Goal: Task Accomplishment & Management: Manage account settings

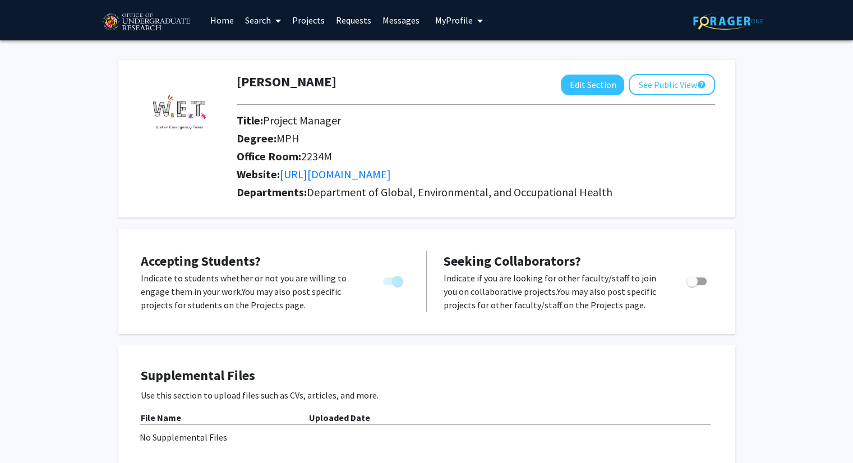
click at [404, 16] on link "Messages" at bounding box center [401, 20] width 48 height 39
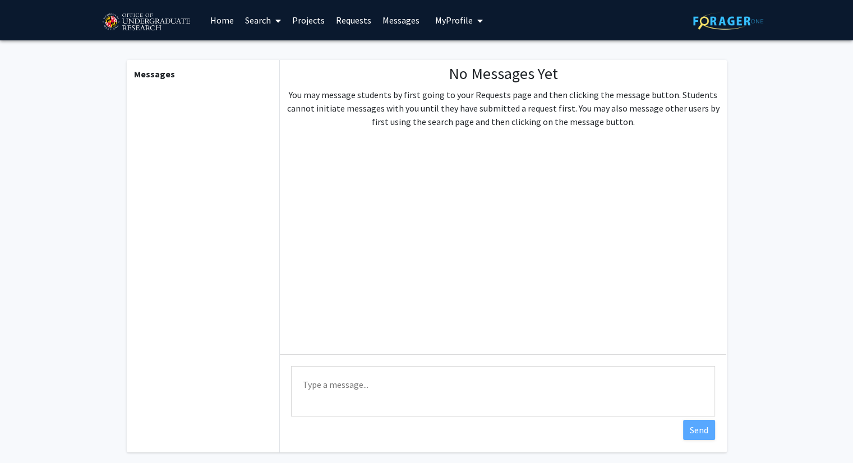
click at [356, 21] on link "Requests" at bounding box center [353, 20] width 47 height 39
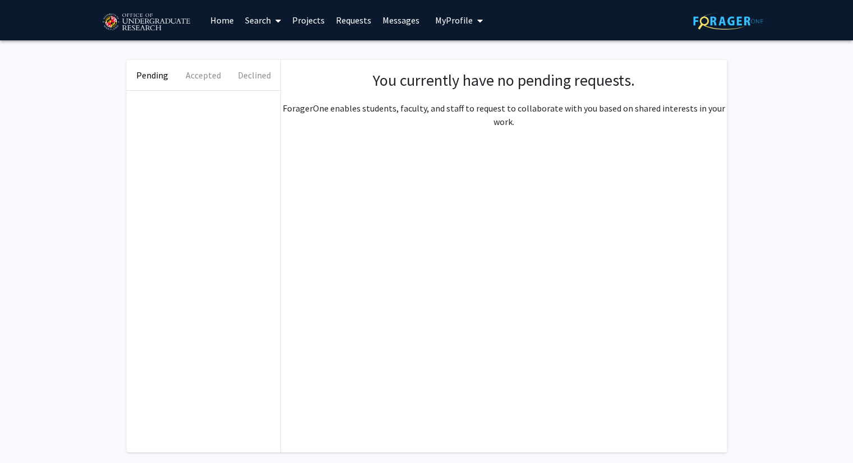
click at [465, 20] on span "My Profile" at bounding box center [454, 20] width 38 height 11
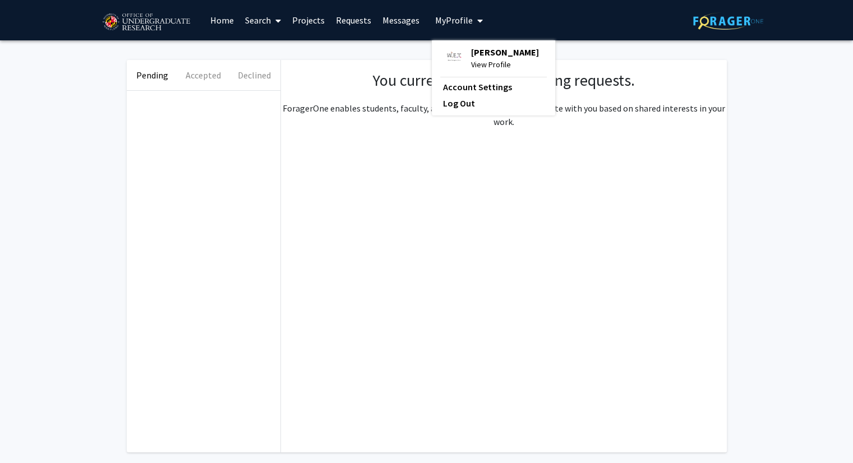
click at [314, 21] on link "Projects" at bounding box center [309, 20] width 44 height 39
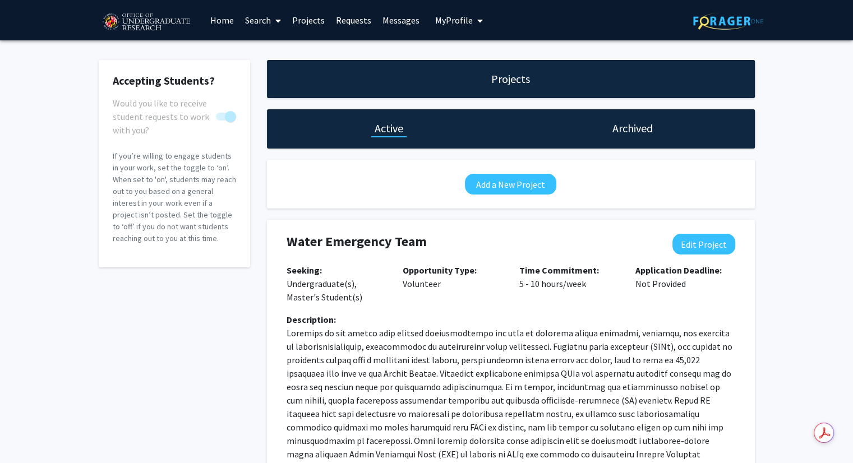
click at [454, 21] on span "My Profile" at bounding box center [454, 20] width 38 height 11
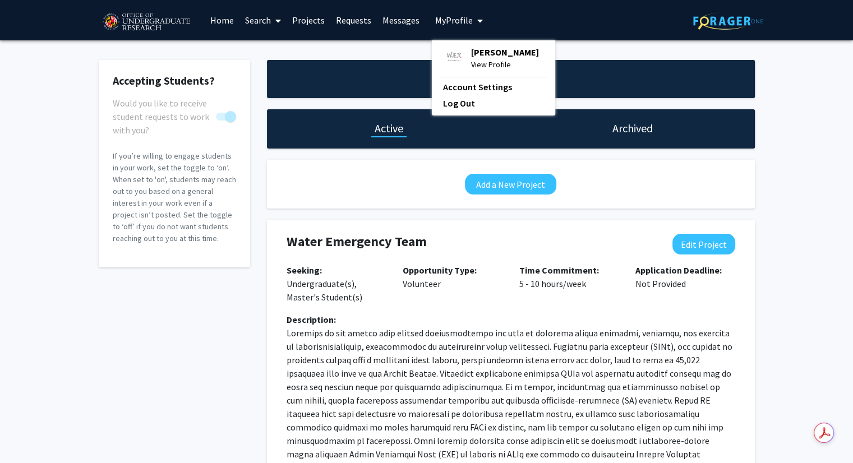
click at [484, 58] on span "[PERSON_NAME]" at bounding box center [505, 52] width 68 height 12
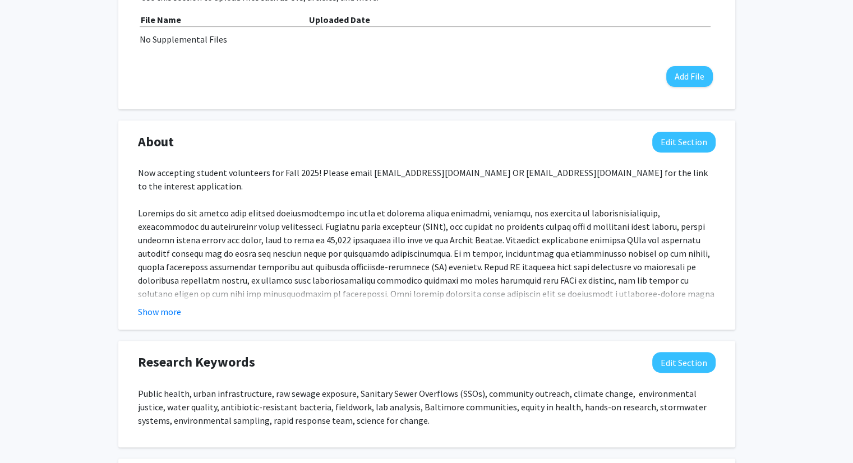
scroll to position [468, 0]
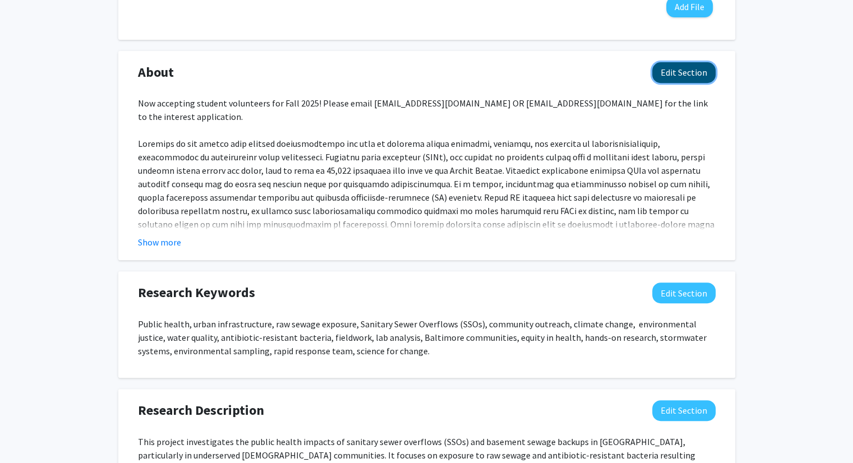
click at [687, 67] on button "Edit Section" at bounding box center [683, 72] width 63 height 21
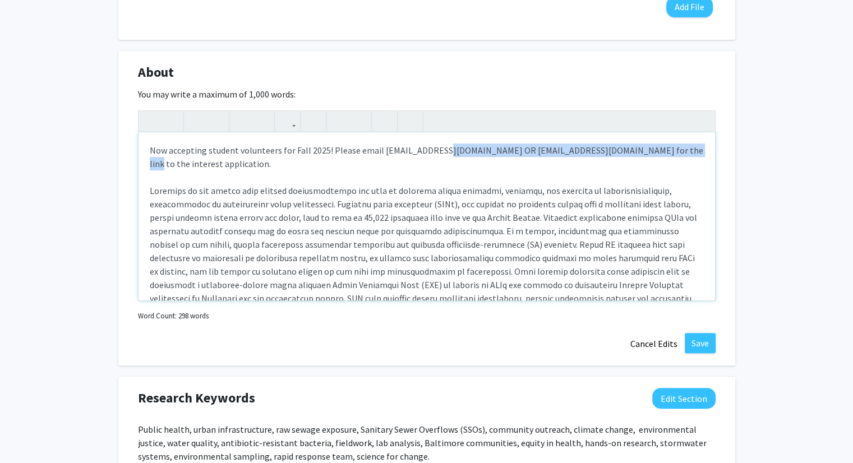
drag, startPoint x: 665, startPoint y: 146, endPoint x: 443, endPoint y: 153, distance: 222.8
click at [443, 153] on div "Now accepting student volunteers for Fall 2025! Please email [EMAIL_ADDRESS][DO…" at bounding box center [427, 216] width 577 height 168
click at [353, 151] on div "Now accepting student volunteers for Fall 2025! Please email [EMAIL_ADDRESS][DO…" at bounding box center [427, 216] width 577 height 168
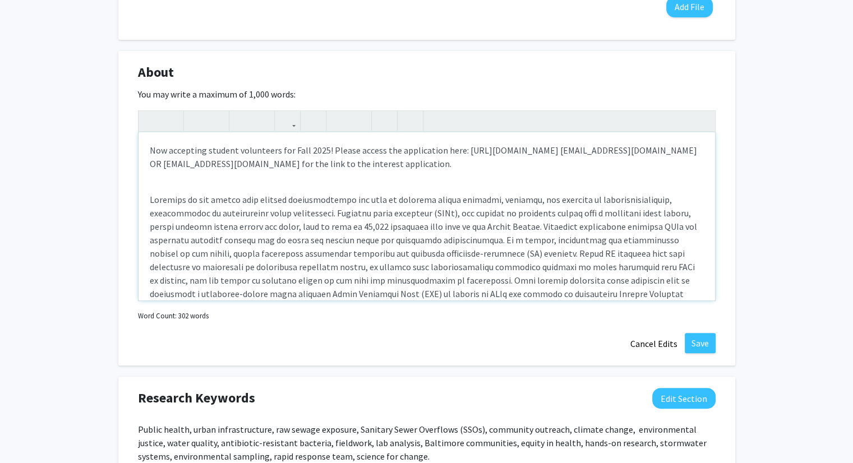
click at [337, 164] on p "Now accepting student volunteers for Fall 2025! Please access the application h…" at bounding box center [427, 157] width 554 height 27
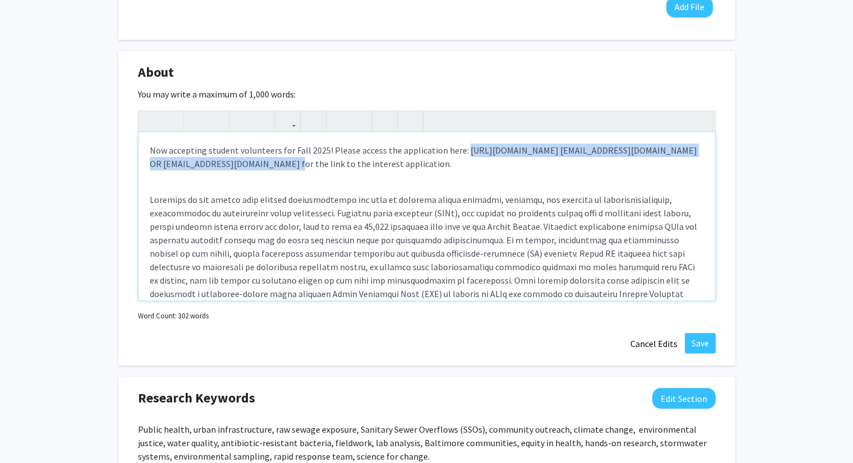
drag, startPoint x: 311, startPoint y: 162, endPoint x: 459, endPoint y: 142, distance: 148.9
click at [459, 142] on div "Now accepting student volunteers for Fall 2025! Please access the application h…" at bounding box center [427, 216] width 577 height 168
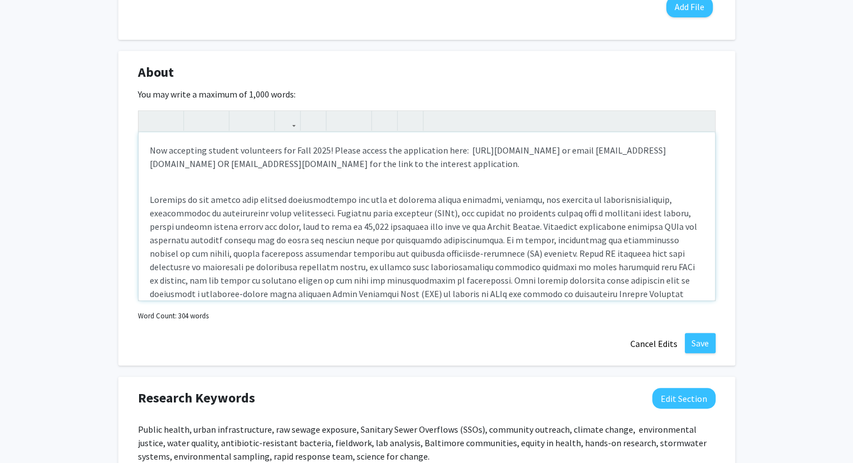
click at [158, 164] on p "Now accepting student volunteers for Fall 2025! Please access the application h…" at bounding box center [427, 157] width 554 height 27
click at [614, 149] on p "Now accepting student volunteers for Fall 2025! Please access the application h…" at bounding box center [427, 157] width 554 height 27
drag, startPoint x: 426, startPoint y: 164, endPoint x: 291, endPoint y: 165, distance: 135.2
click at [291, 165] on p "Now accepting student volunteers for Fall 2025! Please access the application h…" at bounding box center [427, 157] width 554 height 27
type textarea "<p>Now accepting student volunteers for Fall 2025! Please access the applicatio…"
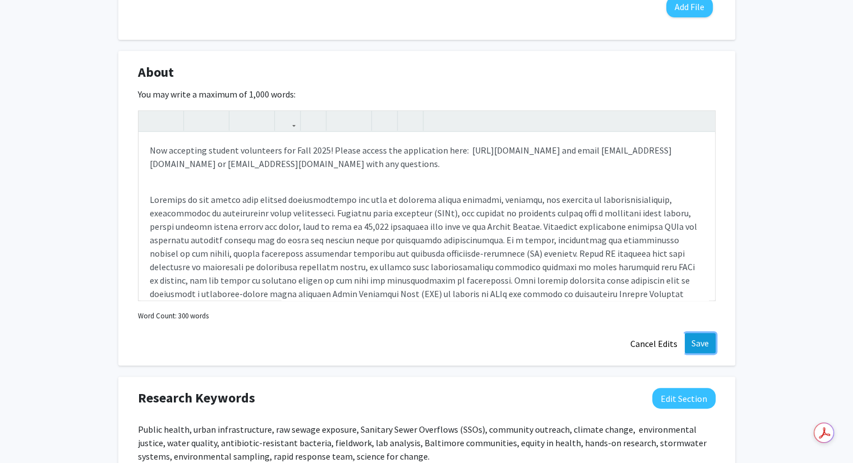
click at [692, 341] on button "Save" at bounding box center [700, 343] width 31 height 20
